Goal: Information Seeking & Learning: Find specific fact

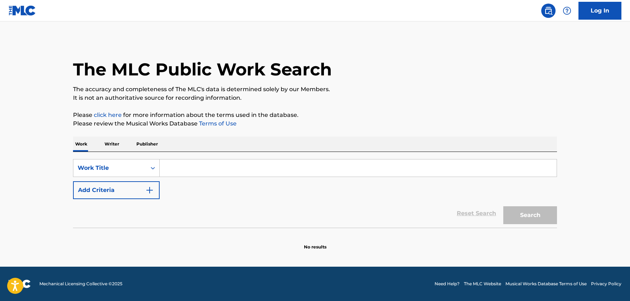
click at [201, 172] on input "Search Form" at bounding box center [358, 168] width 397 height 17
paste input "Prelude to The Tempest"
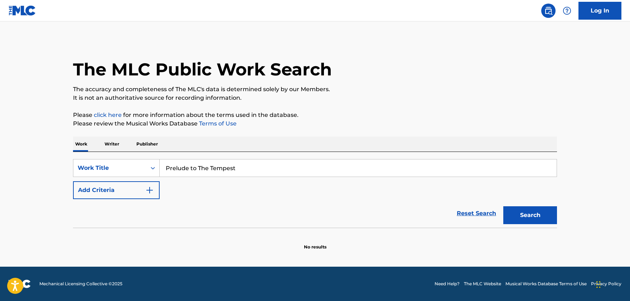
type input "Prelude to The Tempest"
click at [549, 221] on button "Search" at bounding box center [530, 215] width 54 height 18
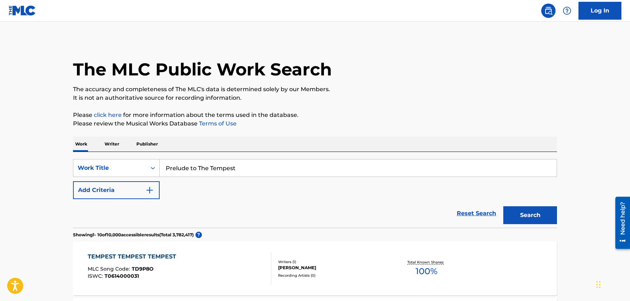
click at [122, 191] on button "Add Criteria" at bounding box center [116, 190] width 87 height 18
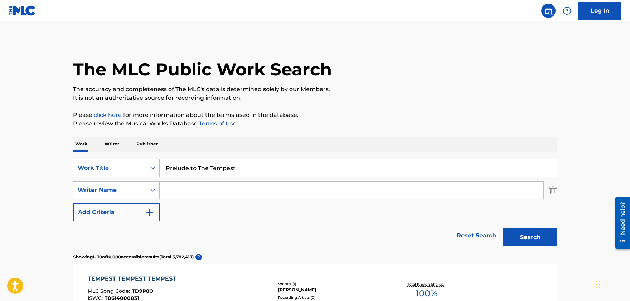
drag, startPoint x: 178, startPoint y: 192, endPoint x: 372, endPoint y: 213, distance: 195.1
click at [179, 192] on input "Search Form" at bounding box center [352, 190] width 384 height 17
paste input "[PERSON_NAME]"
type input "[PERSON_NAME]"
click at [517, 238] on button "Search" at bounding box center [530, 238] width 54 height 18
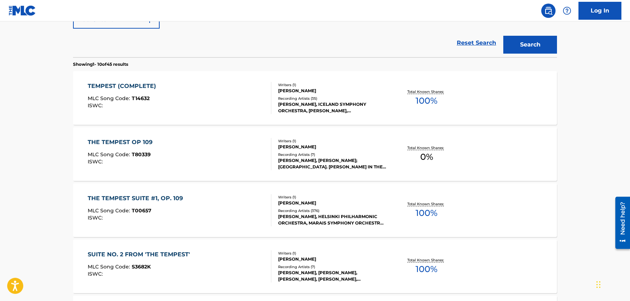
scroll to position [157, 0]
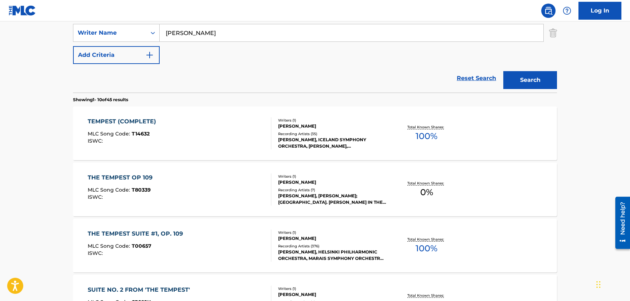
click at [138, 121] on div "TEMPEST (COMPLETE)" at bounding box center [124, 121] width 72 height 9
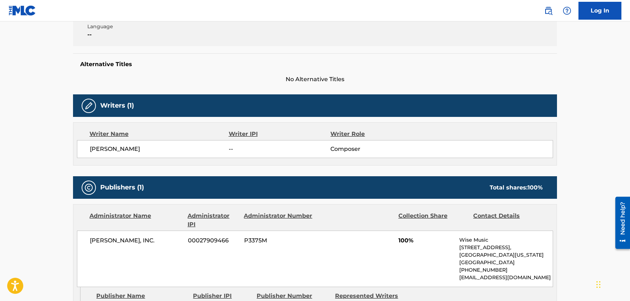
scroll to position [197, 0]
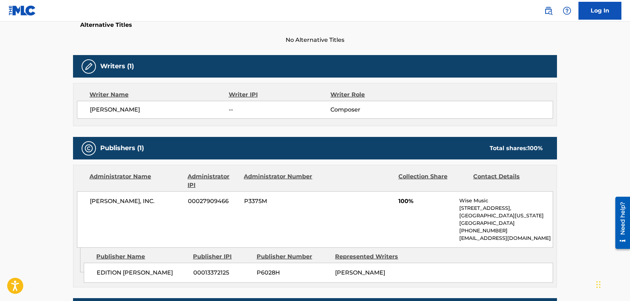
click at [37, 104] on main "< Back to public search results Copy work link TEMPEST (COMPLETE) Work Detail M…" at bounding box center [315, 224] width 630 height 799
